Goal: Task Accomplishment & Management: Use online tool/utility

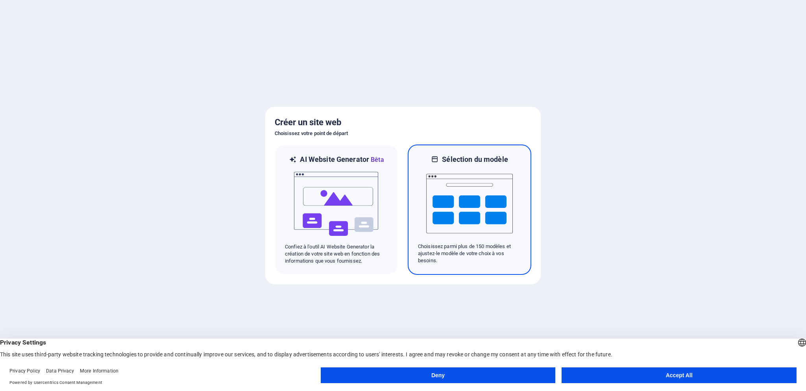
click at [436, 221] on img at bounding box center [469, 203] width 87 height 79
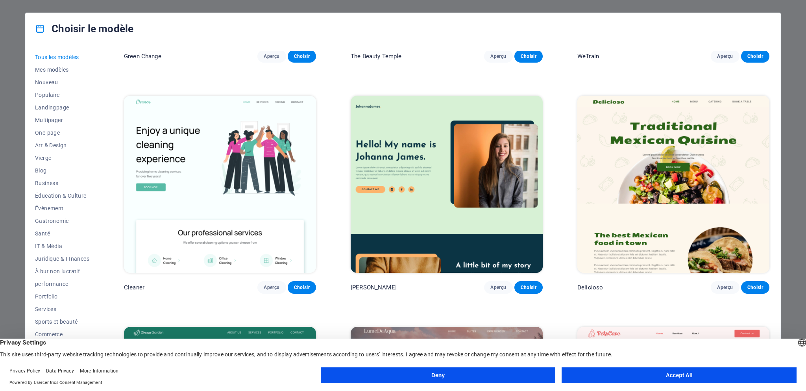
scroll to position [1573, 0]
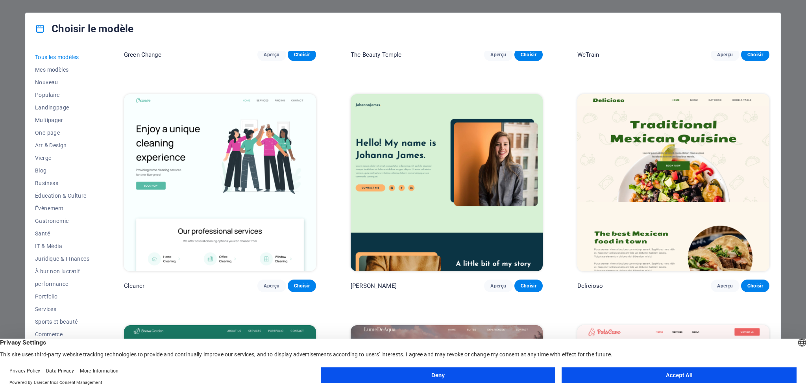
click at [653, 375] on button "Accept All" at bounding box center [678, 375] width 235 height 16
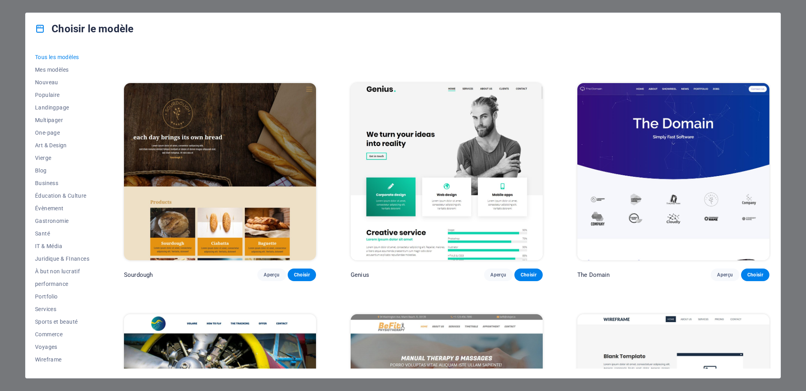
scroll to position [5546, 0]
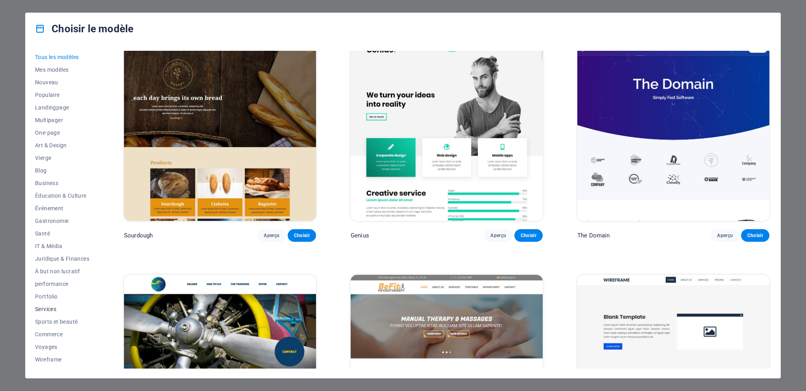
click at [50, 308] on span "Services" at bounding box center [62, 309] width 54 height 6
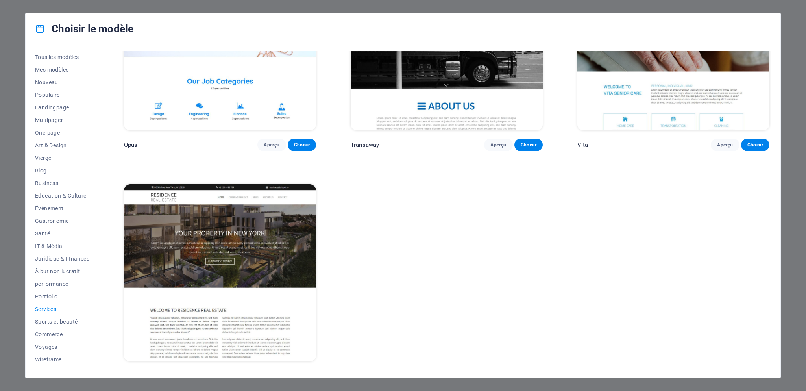
scroll to position [1487, 0]
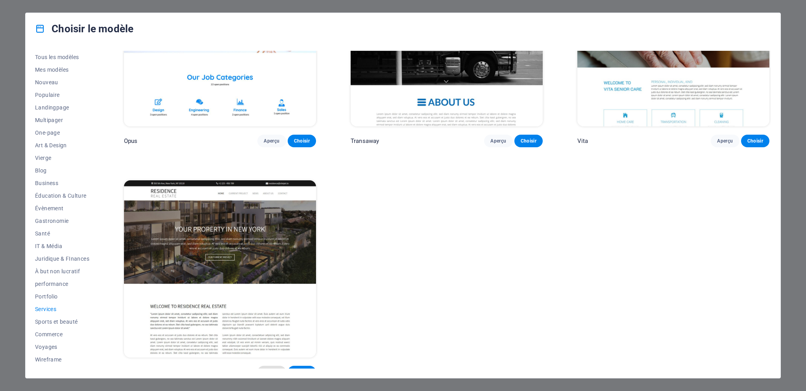
click at [276, 369] on span "Aperçu" at bounding box center [272, 372] width 16 height 6
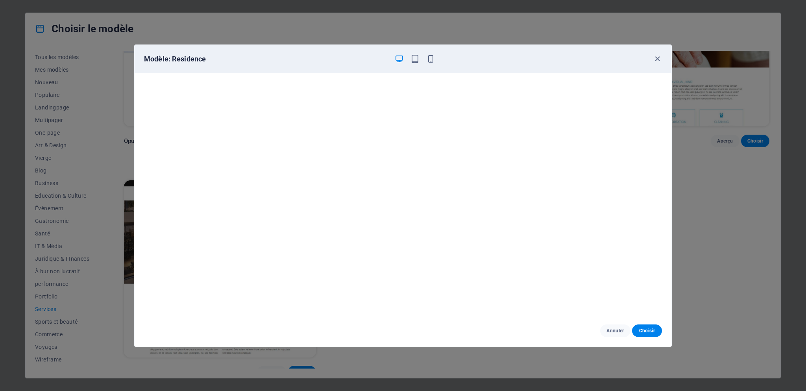
scroll to position [0, 0]
click at [656, 59] on icon "button" at bounding box center [657, 58] width 9 height 9
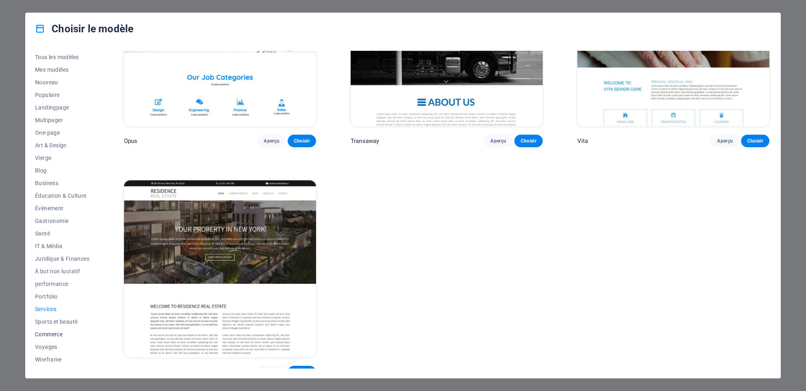
click at [57, 335] on span "Commerce" at bounding box center [62, 334] width 54 height 6
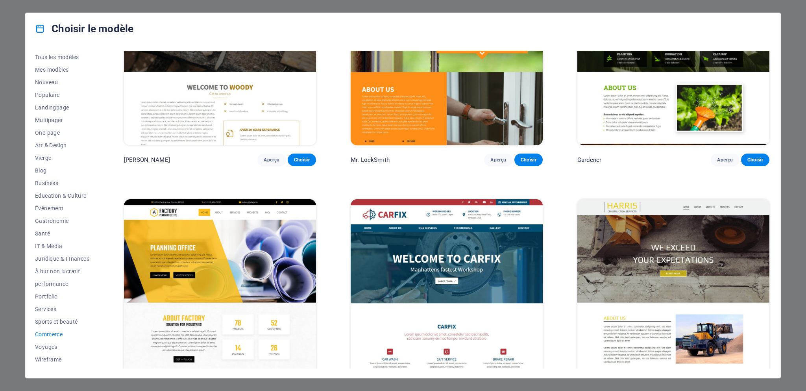
scroll to position [339, 0]
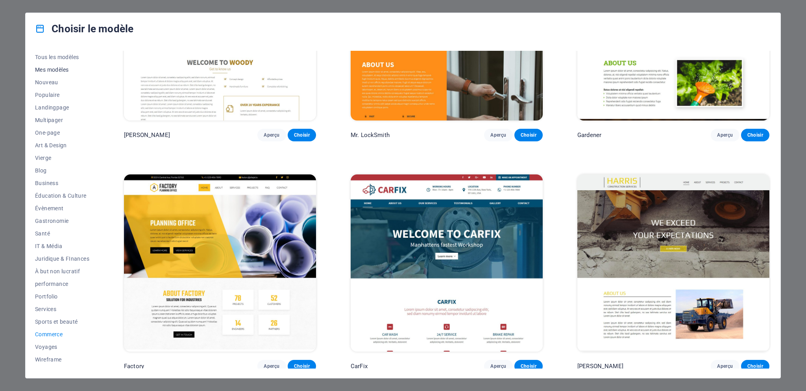
click at [56, 68] on span "Mes modèles" at bounding box center [62, 69] width 54 height 6
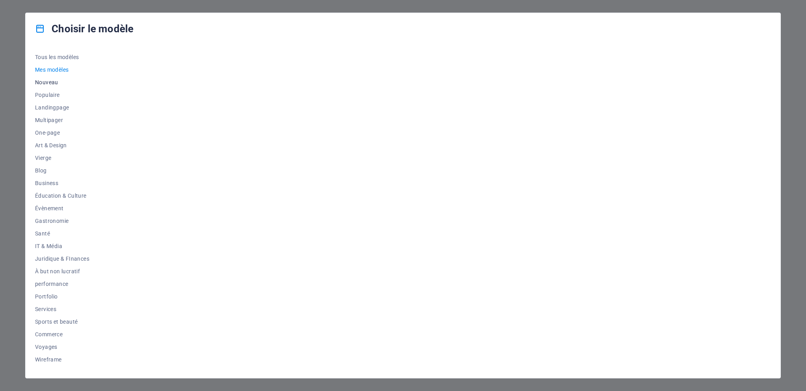
click at [53, 81] on span "Nouveau" at bounding box center [62, 82] width 54 height 6
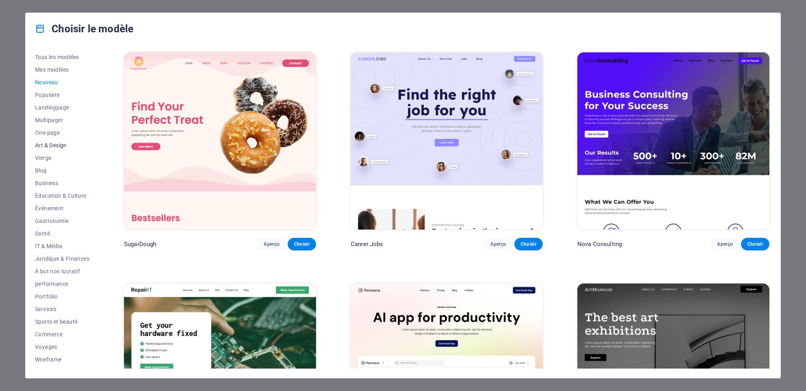
click at [46, 146] on span "Art & Design" at bounding box center [62, 145] width 54 height 6
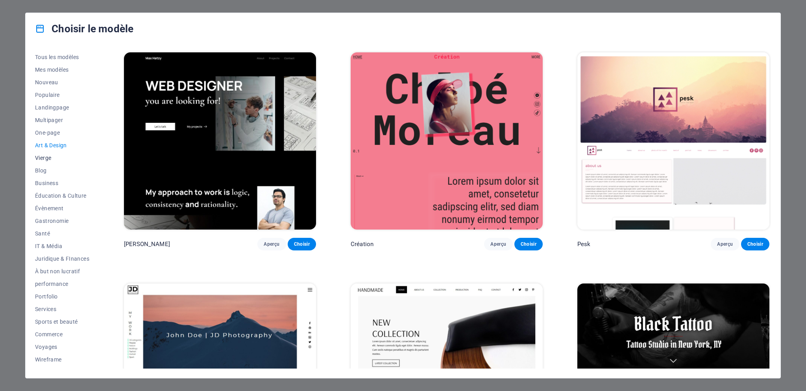
click at [48, 157] on span "Vierge" at bounding box center [62, 158] width 54 height 6
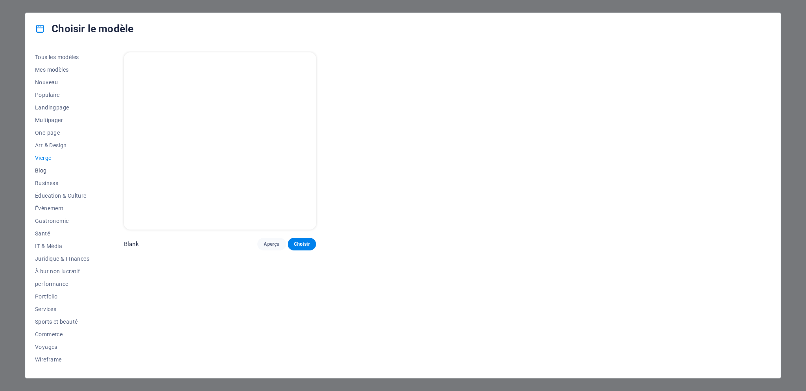
click at [48, 169] on span "Blog" at bounding box center [62, 170] width 54 height 6
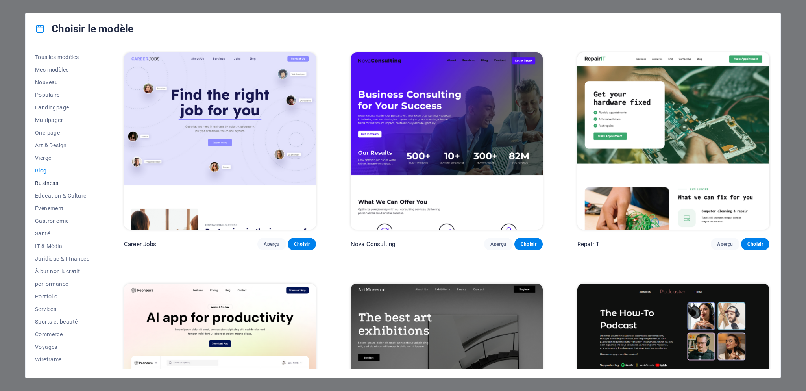
click at [50, 182] on span "Business" at bounding box center [62, 183] width 54 height 6
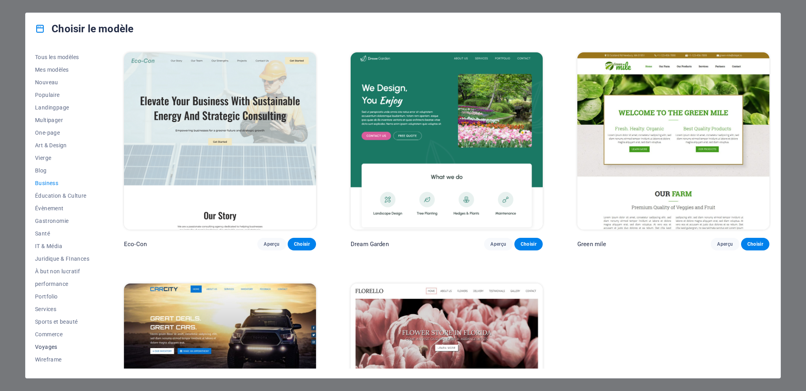
click at [54, 347] on span "Voyages" at bounding box center [62, 346] width 54 height 6
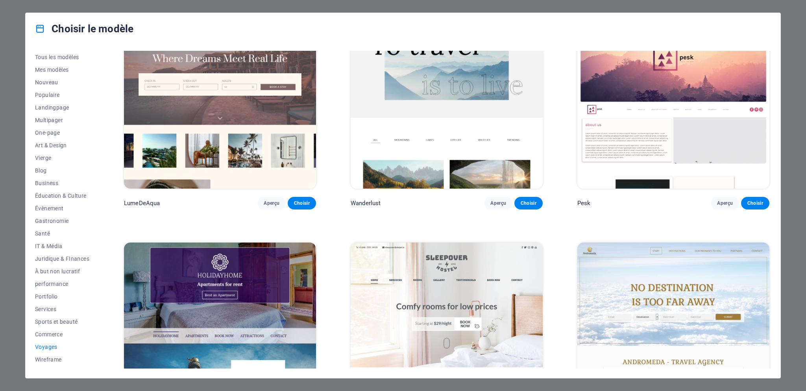
scroll to position [79, 0]
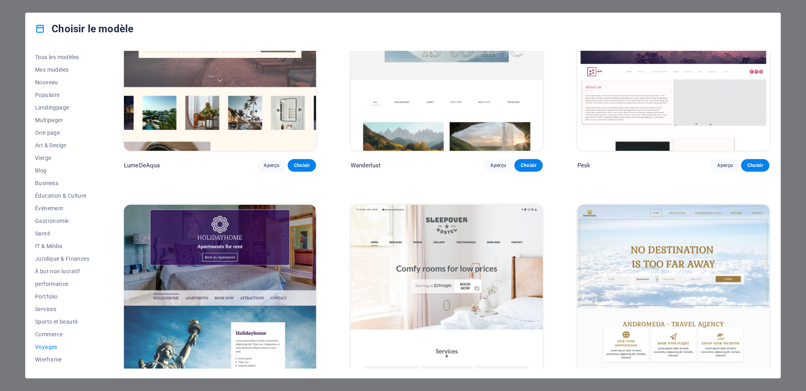
click at [238, 277] on img at bounding box center [220, 293] width 192 height 177
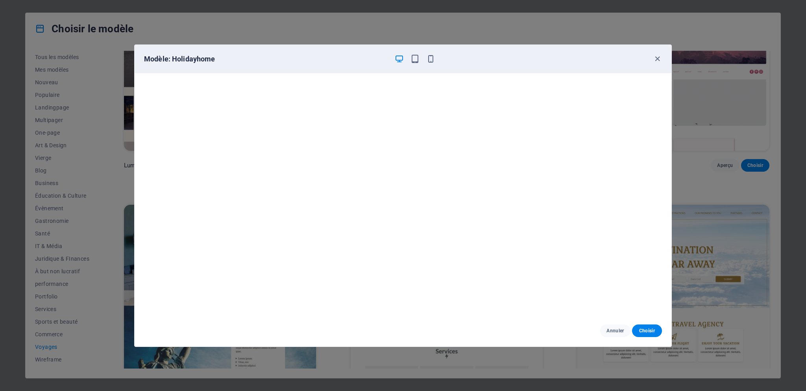
scroll to position [2, 0]
click at [644, 333] on span "Choisir" at bounding box center [646, 330] width 17 height 6
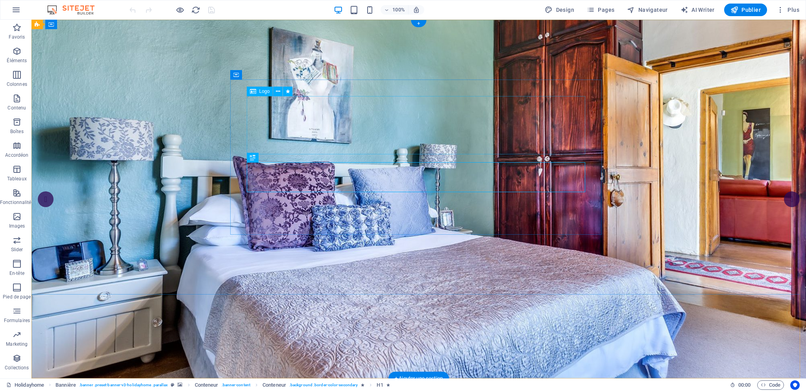
select select "%"
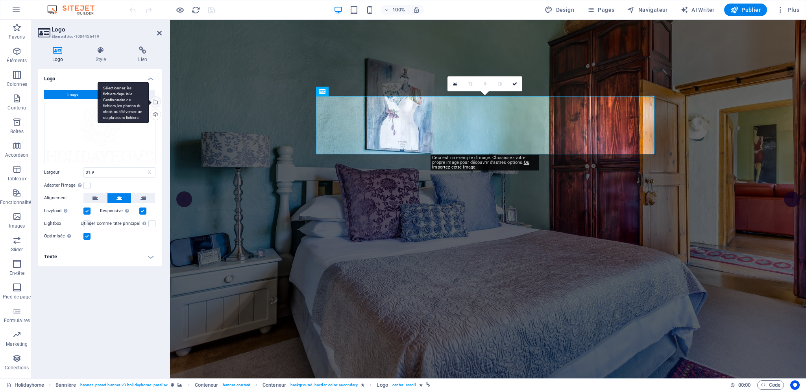
click at [129, 92] on div "Sélectionnez les fichiers depuis le Gestionnaire de fichiers, les photos du sto…" at bounding box center [123, 102] width 51 height 41
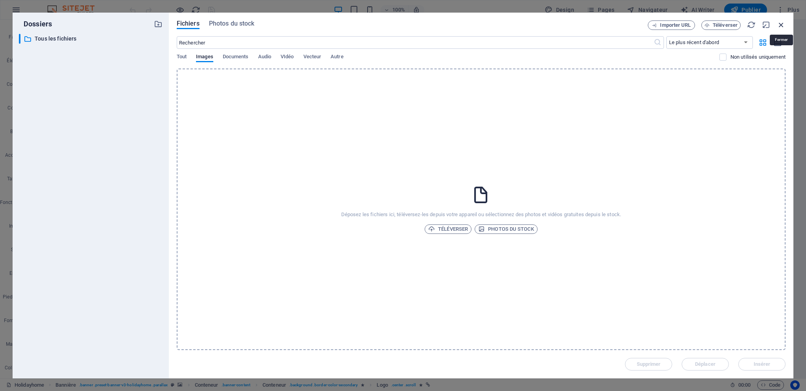
click at [781, 26] on icon "button" at bounding box center [780, 24] width 9 height 9
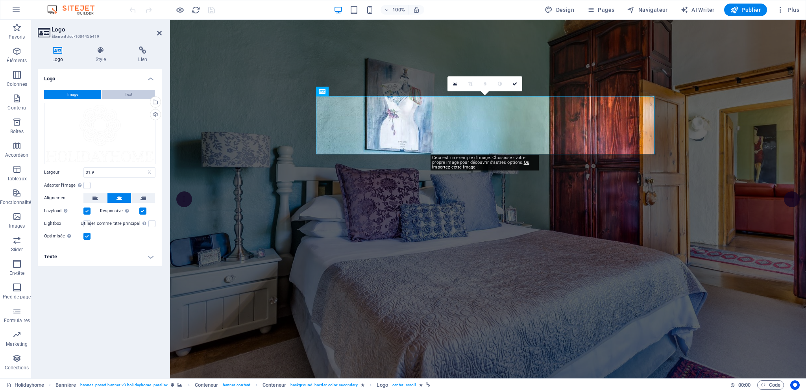
click at [129, 93] on span "Text" at bounding box center [128, 94] width 7 height 9
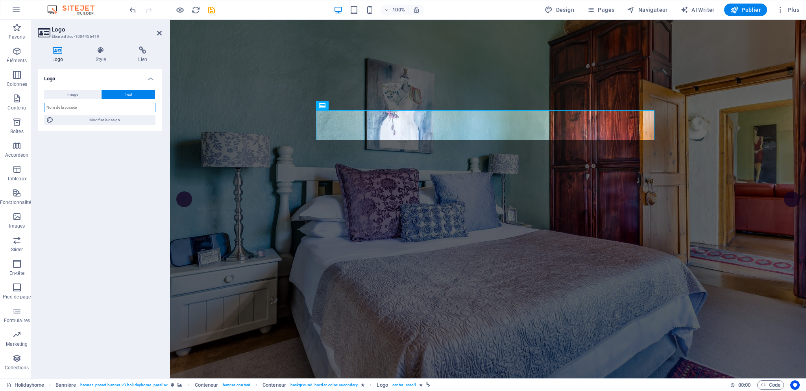
click at [126, 103] on input "text" at bounding box center [99, 107] width 111 height 9
type input "5PIERRE IMMOBILIER SERVICES"
click at [93, 118] on span "Modifier le design" at bounding box center [104, 119] width 97 height 9
select select "rem"
select select "400"
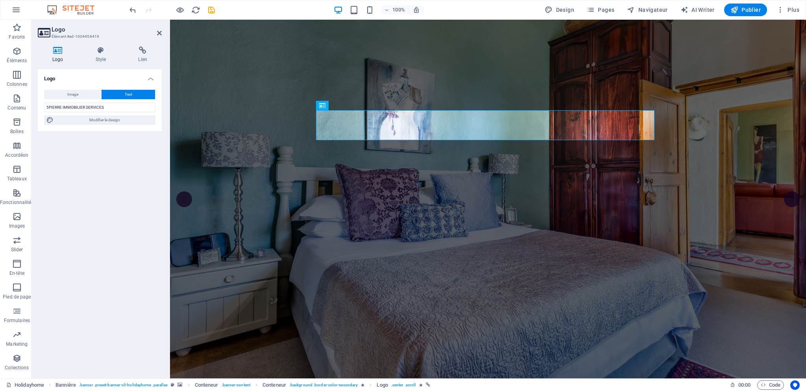
select select "px"
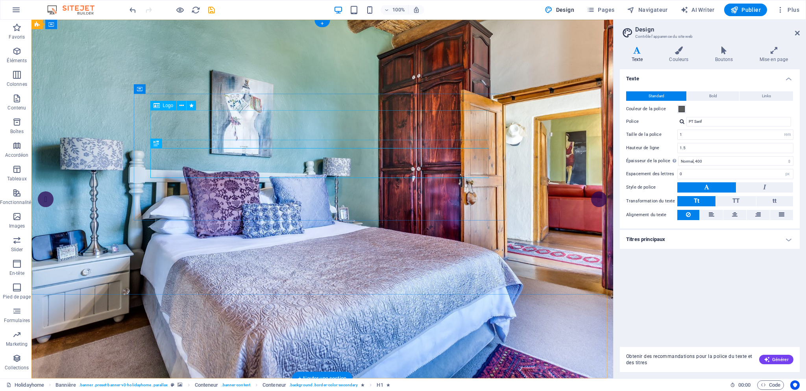
click at [680, 108] on span at bounding box center [681, 109] width 6 height 6
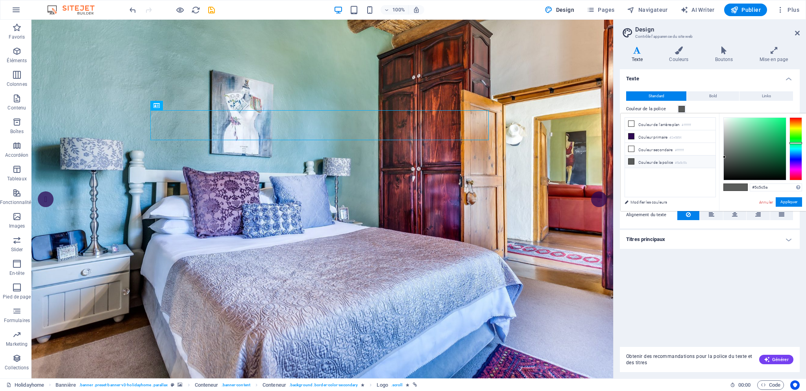
click at [799, 127] on div at bounding box center [795, 148] width 13 height 63
click at [793, 127] on div at bounding box center [795, 128] width 13 height 2
click at [789, 203] on button "Appliquer" at bounding box center [788, 201] width 26 height 9
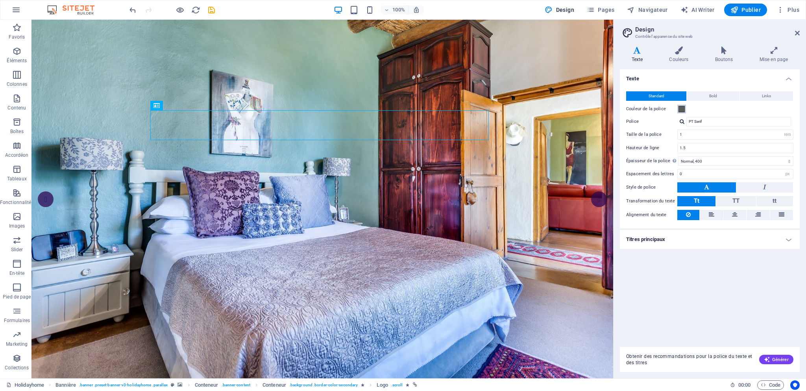
click at [681, 109] on span at bounding box center [681, 109] width 6 height 6
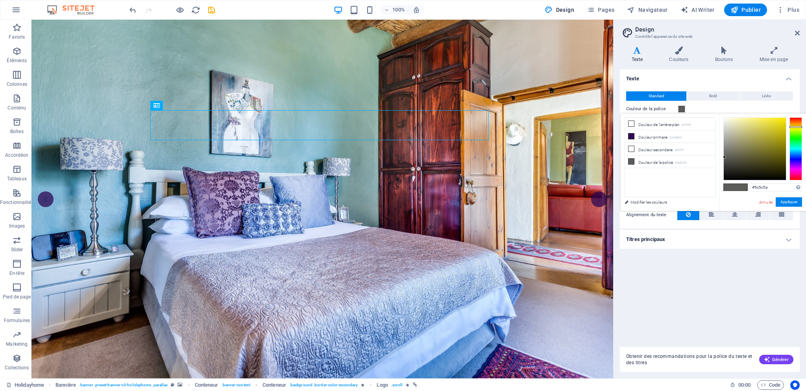
click at [742, 186] on span at bounding box center [741, 187] width 12 height 7
type input "#d9cf48"
click at [765, 126] on div at bounding box center [754, 149] width 62 height 62
click at [780, 201] on button "Appliquer" at bounding box center [788, 201] width 26 height 9
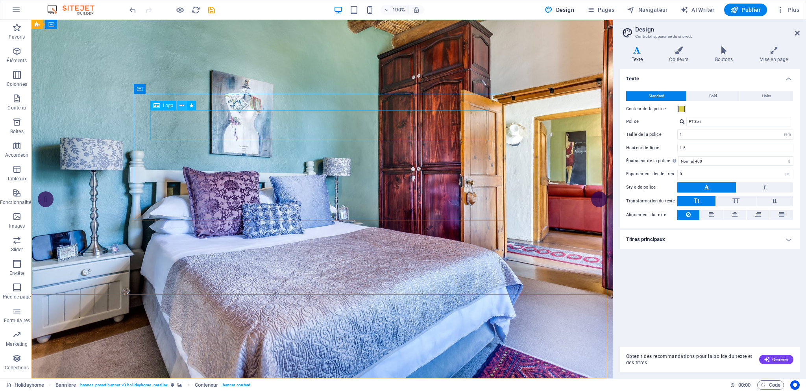
click at [183, 106] on icon at bounding box center [181, 105] width 4 height 8
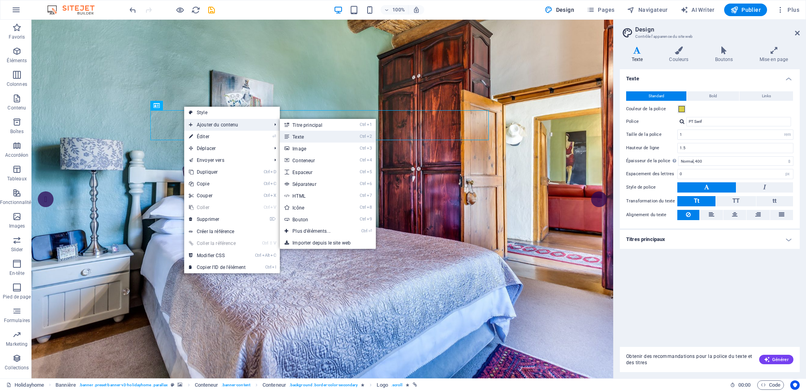
click at [319, 136] on link "Ctrl 2 Texte" at bounding box center [313, 137] width 66 height 12
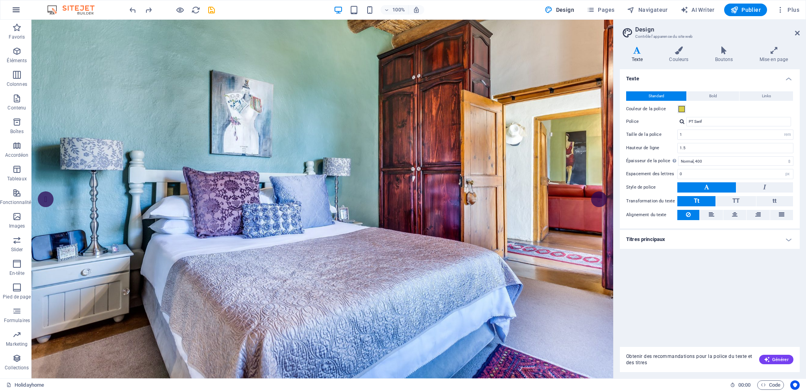
click at [19, 9] on icon "button" at bounding box center [15, 9] width 9 height 9
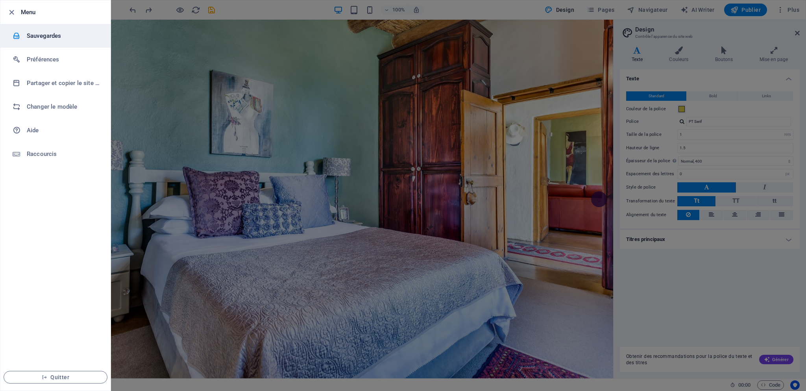
click at [43, 34] on h6 "Sauvegardes" at bounding box center [63, 35] width 73 height 9
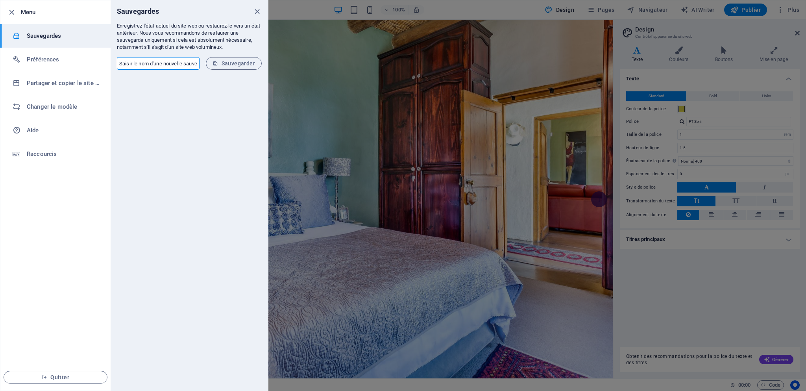
click at [153, 61] on input "text" at bounding box center [158, 63] width 83 height 13
type input "Test"
click at [225, 64] on span "Sauvegarder" at bounding box center [233, 63] width 42 height 6
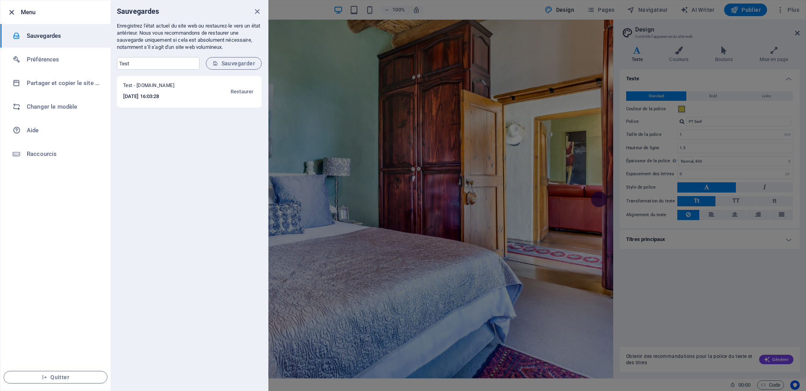
click at [12, 12] on icon "button" at bounding box center [11, 12] width 9 height 9
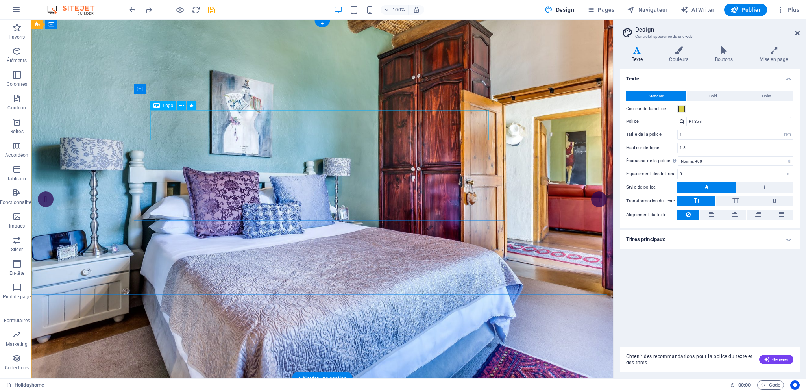
drag, startPoint x: 194, startPoint y: 122, endPoint x: 333, endPoint y: 127, distance: 139.3
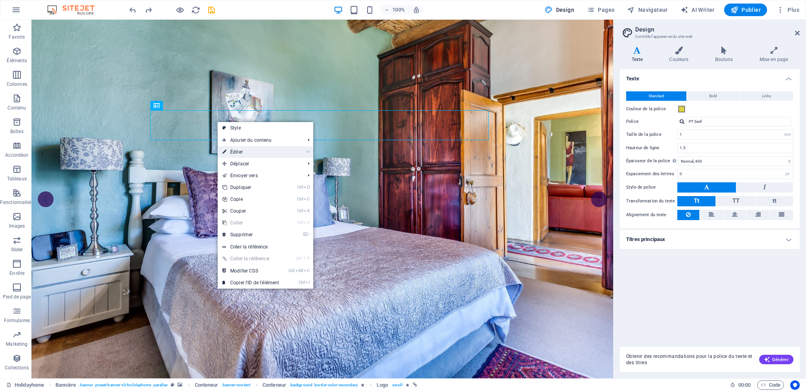
click at [251, 153] on link "⏎ Éditer" at bounding box center [251, 152] width 66 height 12
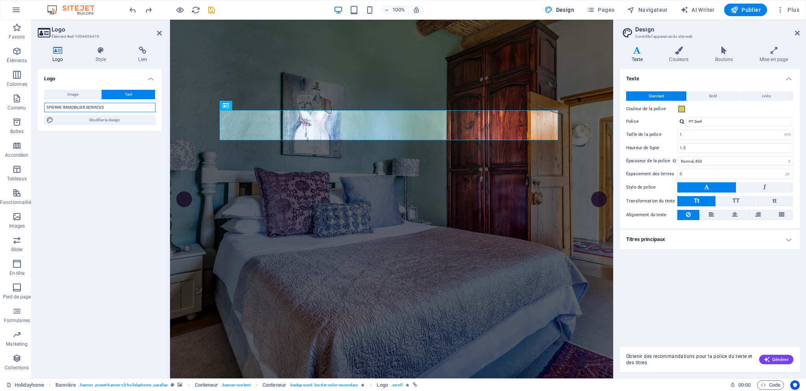
drag, startPoint x: 119, startPoint y: 109, endPoint x: 36, endPoint y: 104, distance: 82.8
click at [36, 104] on div "Logo Style Lien Logo Image Text Glissez les fichiers ici, cliquez pour choisir …" at bounding box center [99, 209] width 136 height 338
click at [682, 109] on span at bounding box center [681, 109] width 6 height 6
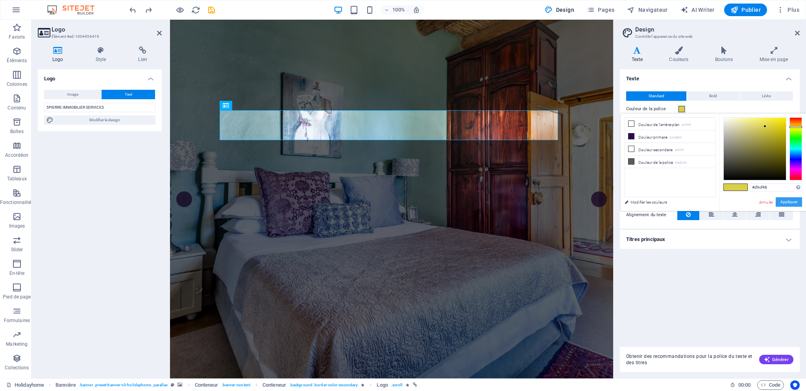
click at [788, 201] on button "Appliquer" at bounding box center [788, 201] width 26 height 9
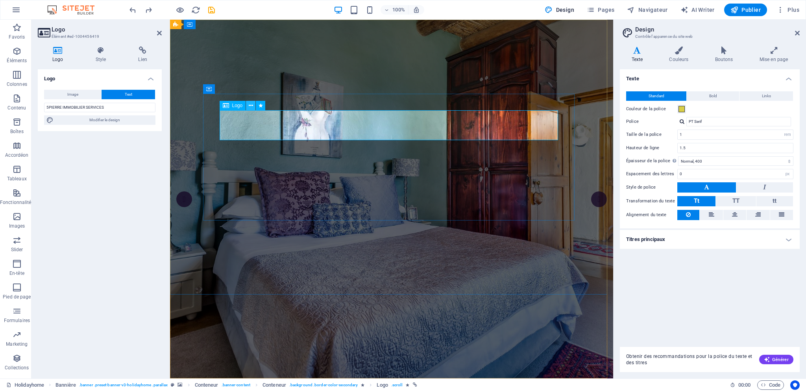
click at [253, 105] on icon at bounding box center [251, 105] width 4 height 8
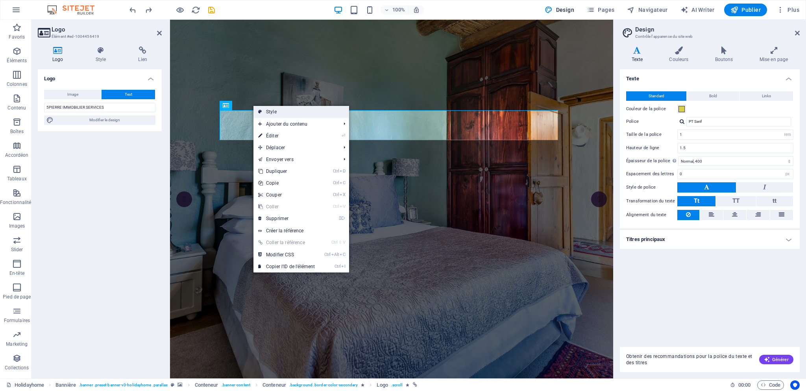
click at [297, 113] on link "Style" at bounding box center [301, 112] width 96 height 12
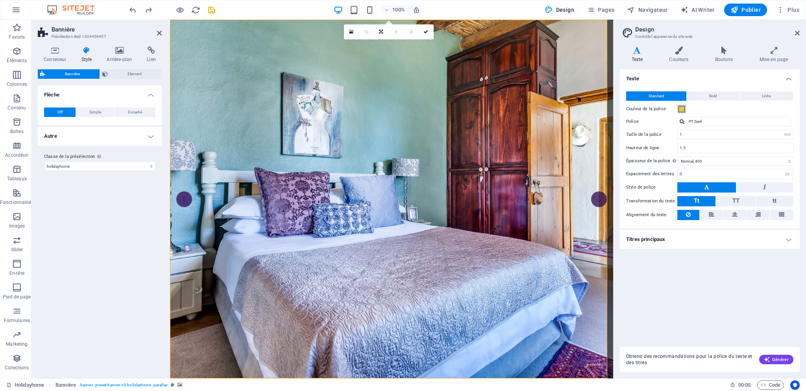
click at [682, 108] on span at bounding box center [681, 109] width 6 height 6
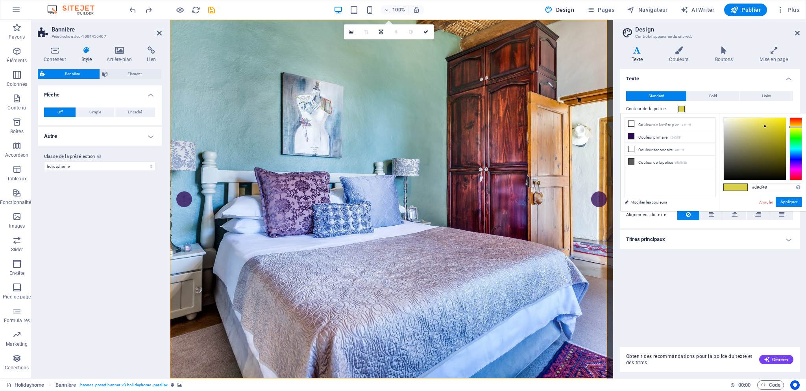
click at [738, 187] on span at bounding box center [741, 187] width 12 height 7
click at [791, 204] on button "Appliquer" at bounding box center [788, 201] width 26 height 9
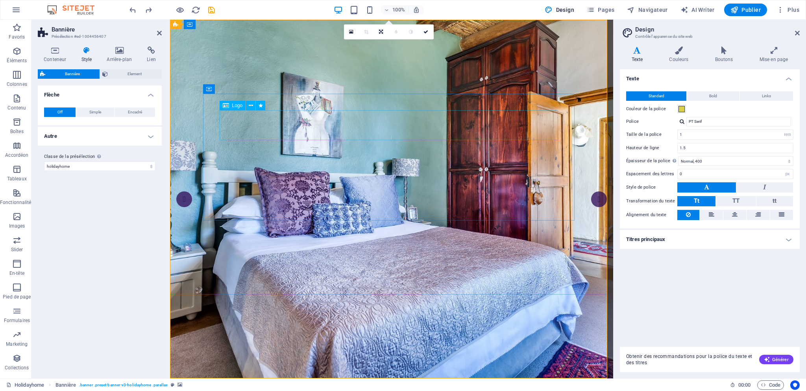
click at [224, 105] on icon at bounding box center [226, 105] width 6 height 9
click at [222, 105] on div "Logo" at bounding box center [232, 105] width 26 height 9
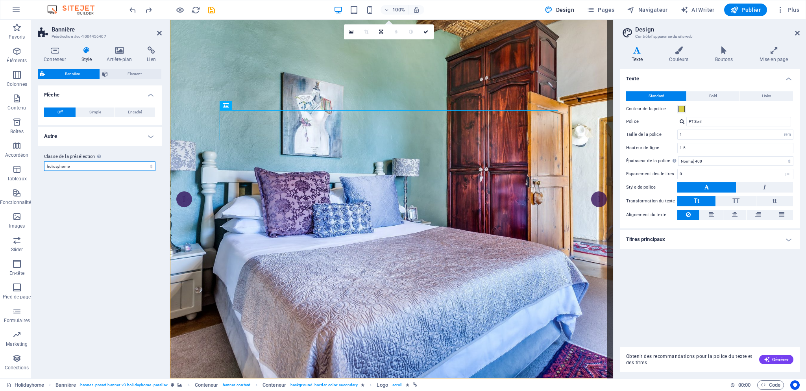
click at [81, 166] on select "holidayhome Ajouter la classe de la présélection" at bounding box center [99, 165] width 111 height 9
click at [22, 215] on span "Images" at bounding box center [17, 221] width 34 height 19
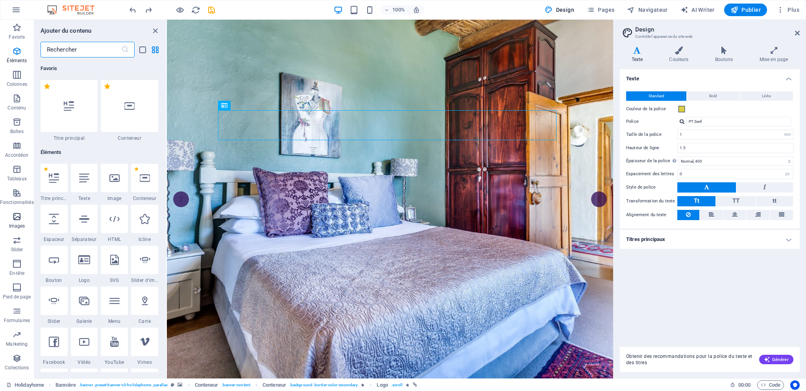
scroll to position [3989, 0]
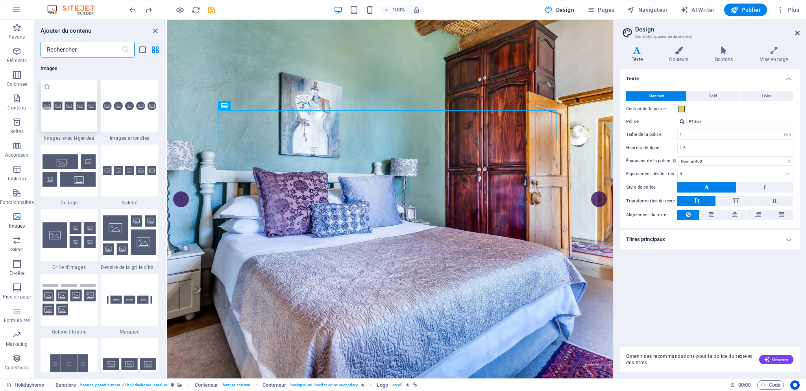
click at [91, 116] on div at bounding box center [69, 106] width 57 height 52
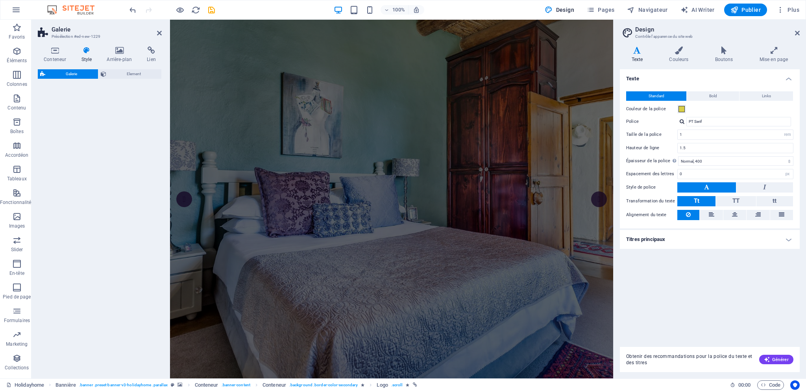
select select "rem"
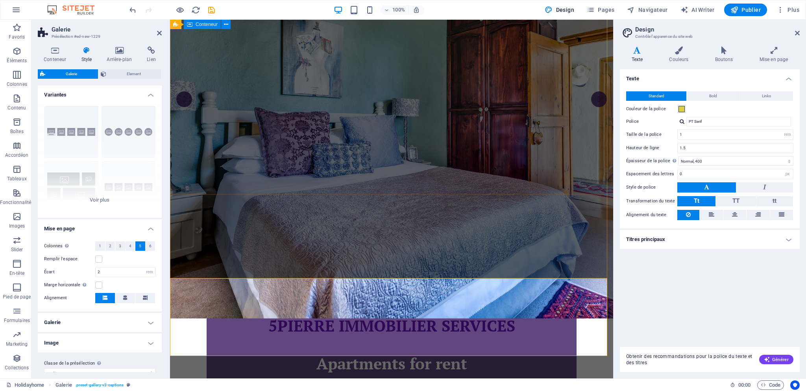
scroll to position [0, 0]
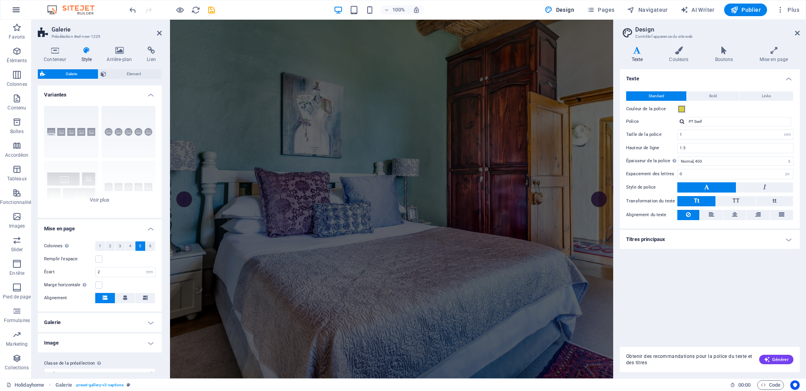
click at [20, 9] on icon "button" at bounding box center [15, 9] width 9 height 9
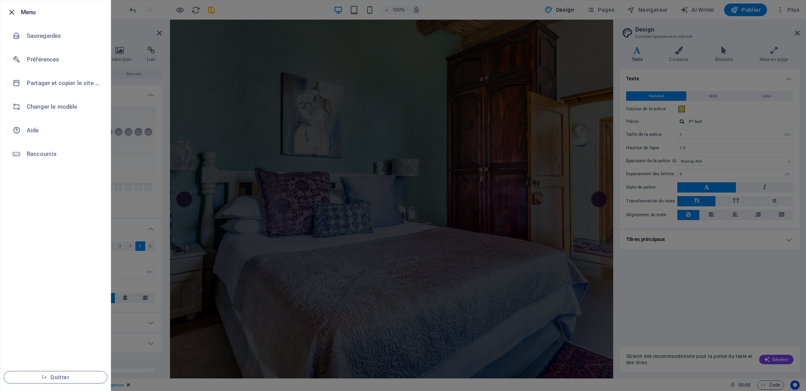
click at [11, 11] on icon "button" at bounding box center [11, 12] width 9 height 9
